Goal: Transaction & Acquisition: Purchase product/service

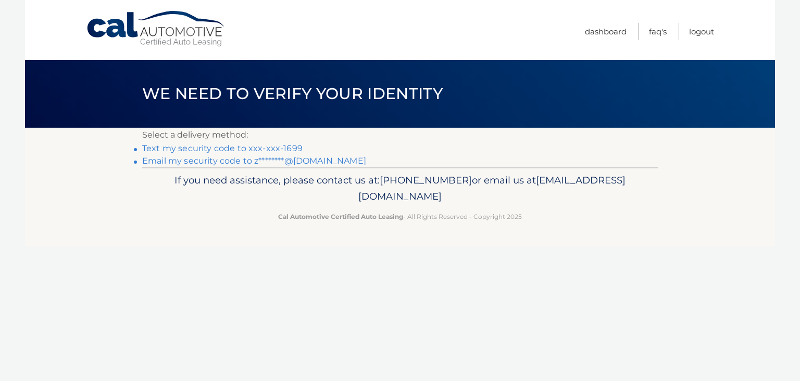
click at [284, 146] on link "Text my security code to xxx-xxx-1699" at bounding box center [222, 148] width 160 height 10
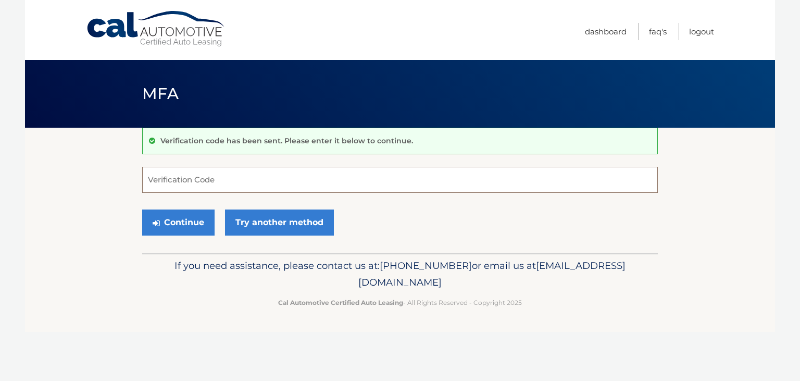
click at [189, 178] on input "Verification Code" at bounding box center [400, 180] width 516 height 26
type input "009918"
click at [191, 219] on button "Continue" at bounding box center [178, 222] width 72 height 26
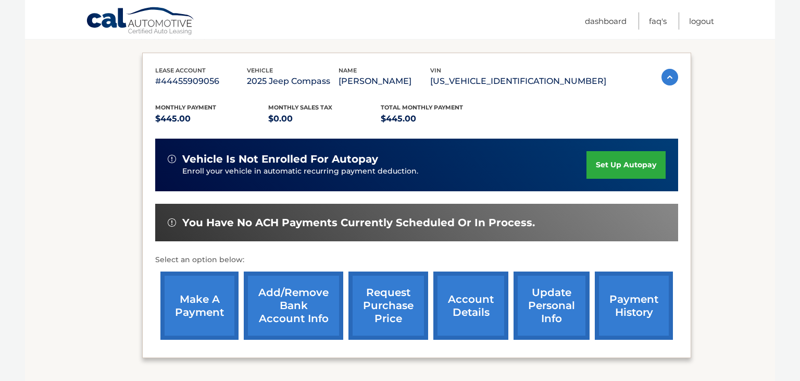
scroll to position [165, 0]
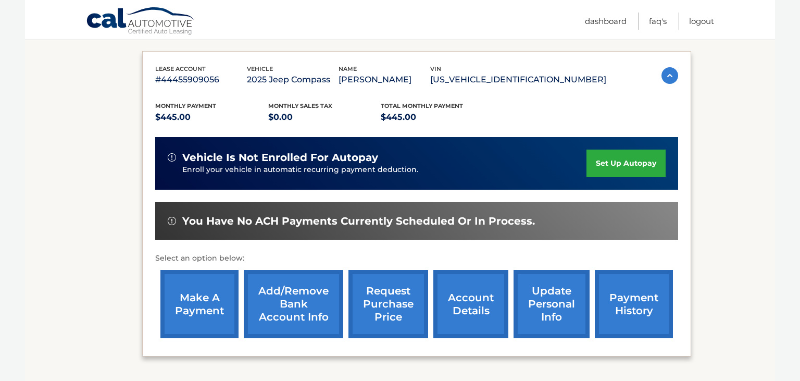
click at [595, 312] on link "payment history" at bounding box center [634, 304] width 78 height 68
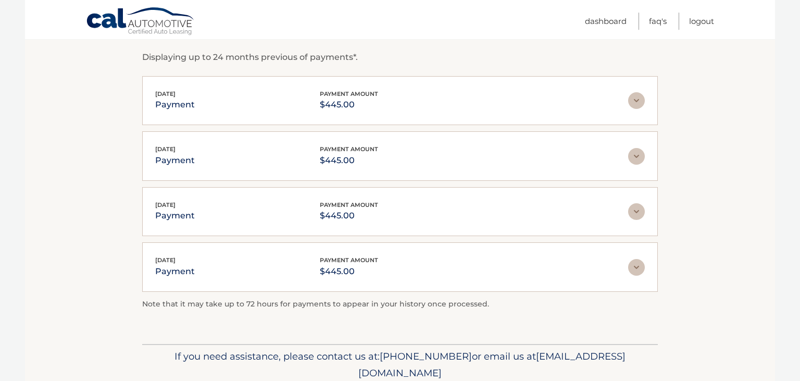
scroll to position [108, 0]
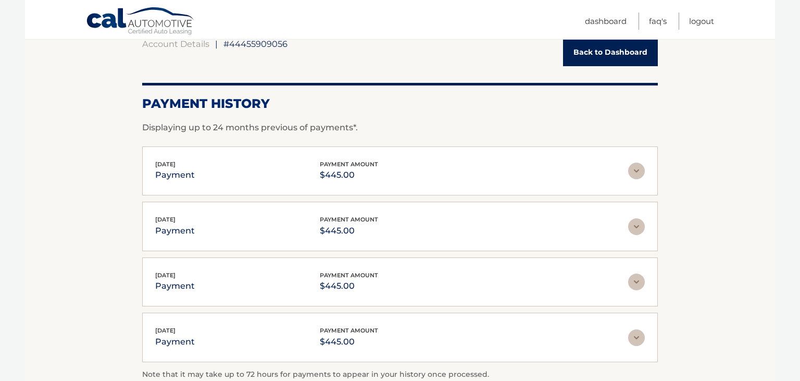
click at [589, 39] on ul "Dashboard FAQ's Logout" at bounding box center [649, 19] width 129 height 39
click at [591, 45] on link "Back to Dashboard" at bounding box center [610, 53] width 95 height 28
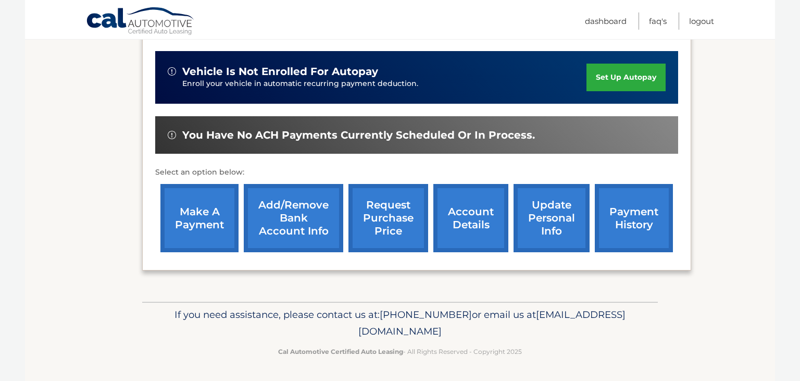
scroll to position [275, 0]
click at [207, 216] on link "make a payment" at bounding box center [199, 218] width 78 height 68
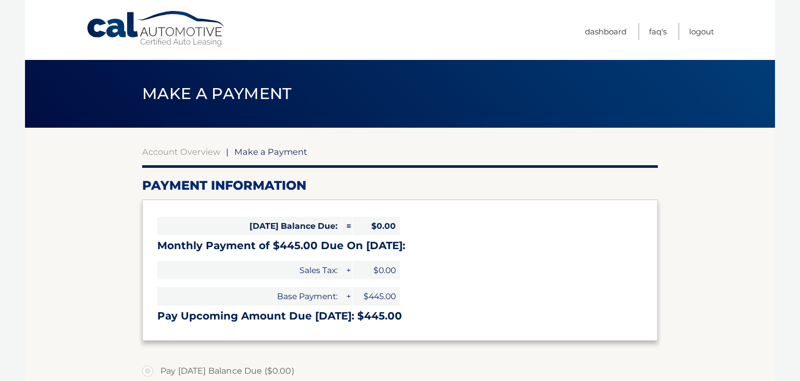
select select "N2I4ODVkZjUtMTQ2YS00YTA0LWI1ODgtYzk0ZjYyMTk0ODY2"
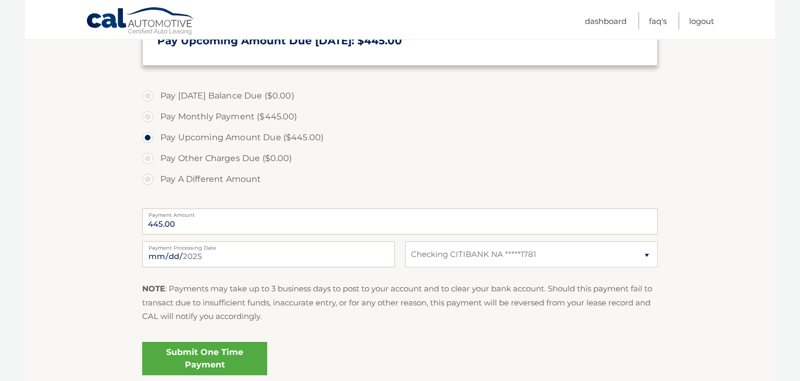
scroll to position [330, 0]
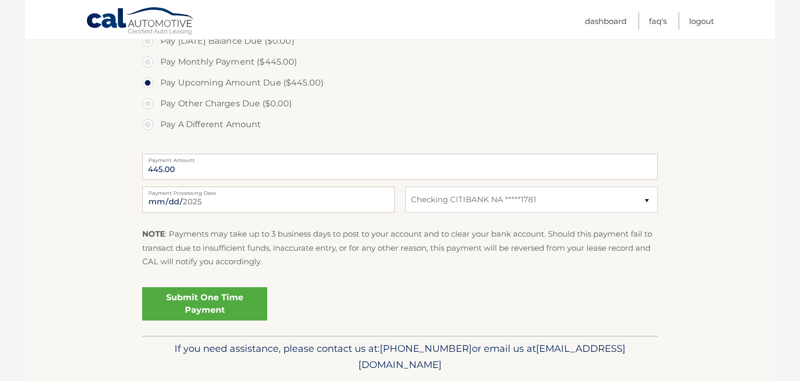
click at [244, 309] on link "Submit One Time Payment" at bounding box center [204, 303] width 125 height 33
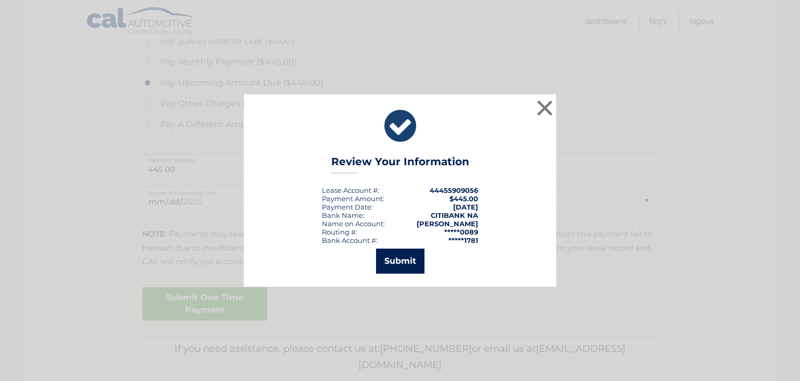
click at [407, 264] on button "Submit" at bounding box center [400, 261] width 48 height 25
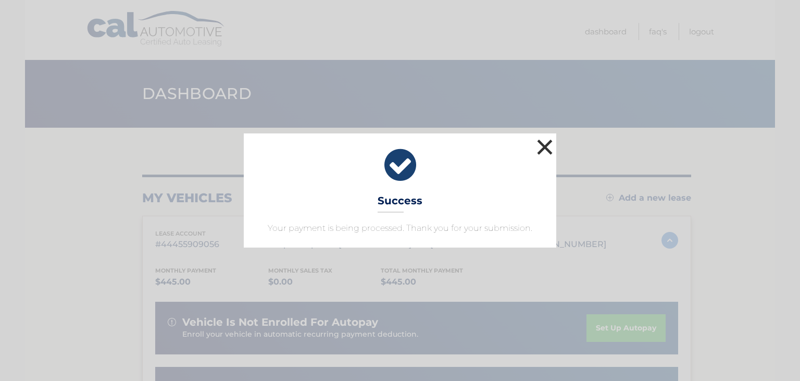
click at [545, 145] on button "×" at bounding box center [545, 147] width 21 height 21
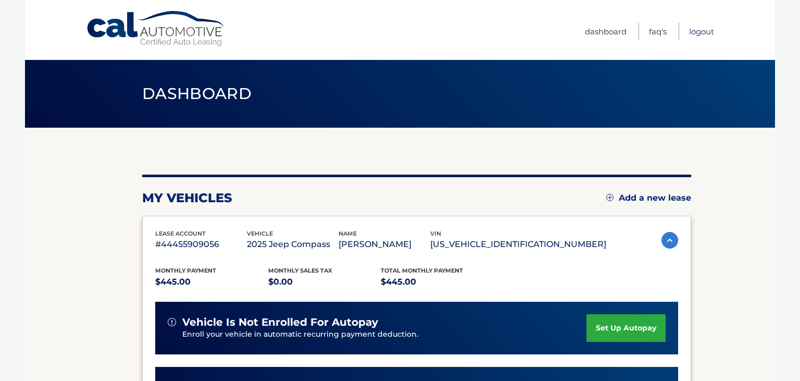
click at [712, 35] on link "Logout" at bounding box center [701, 31] width 25 height 17
